Goal: Find specific page/section: Find specific page/section

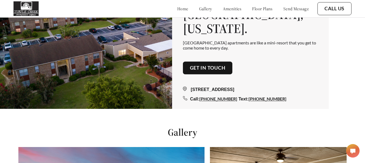
scroll to position [36, 0]
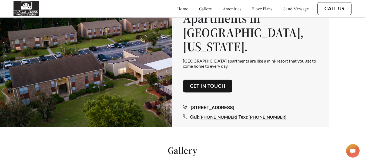
click at [253, 10] on link "floor plans" at bounding box center [262, 8] width 21 height 5
click at [253, 6] on link "floor plans" at bounding box center [262, 8] width 21 height 5
click at [259, 9] on link "floor plans" at bounding box center [262, 8] width 21 height 5
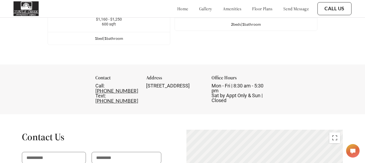
scroll to position [780, 0]
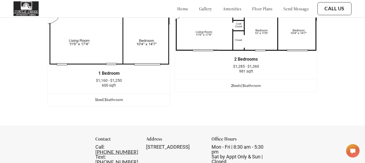
click at [177, 11] on link "home" at bounding box center [182, 8] width 11 height 5
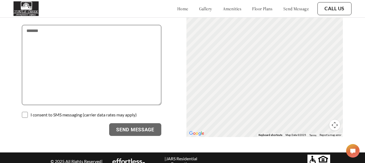
scroll to position [945, 0]
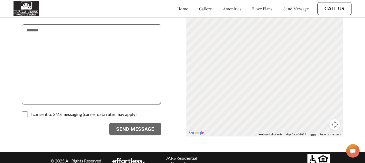
click at [231, 12] on div "home gallery amenities floor plans send message" at bounding box center [237, 8] width 142 height 15
click at [230, 10] on link "amenities" at bounding box center [232, 8] width 19 height 5
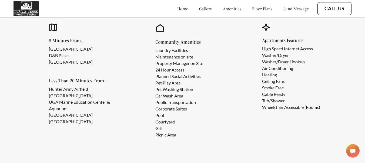
scroll to position [470, 0]
